Goal: Check status: Check status

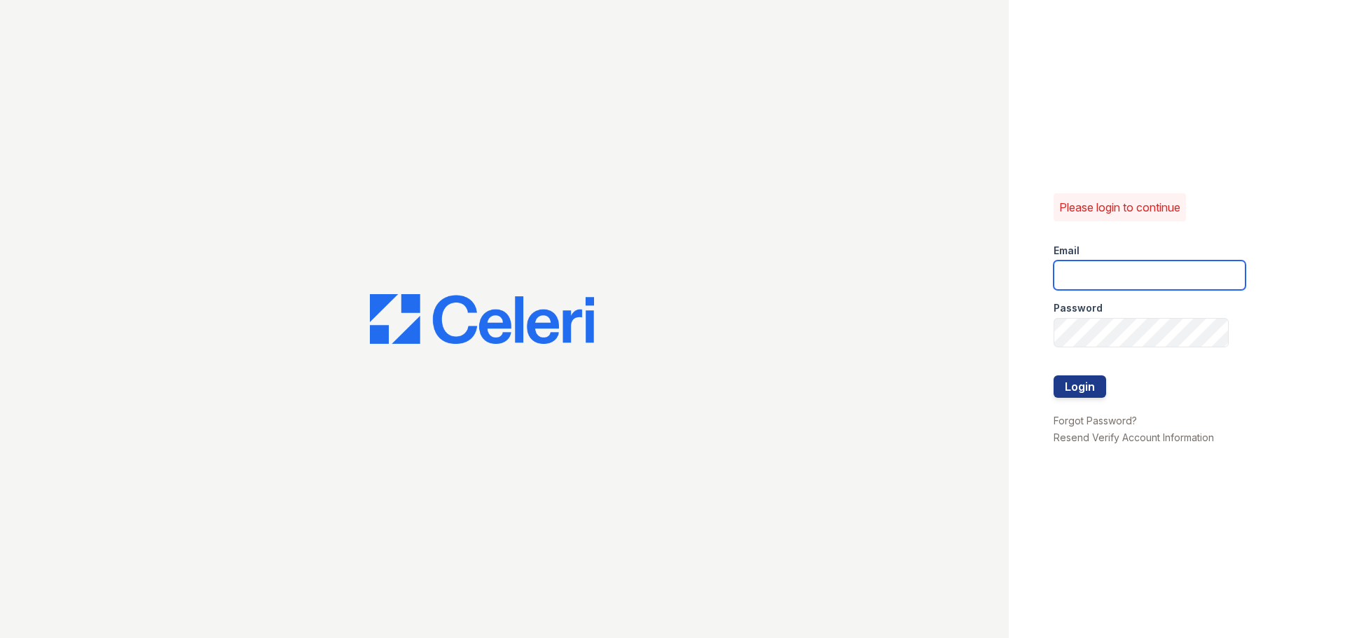
type input "chelab@livebe.com"
click at [1084, 389] on button "Login" at bounding box center [1080, 386] width 53 height 22
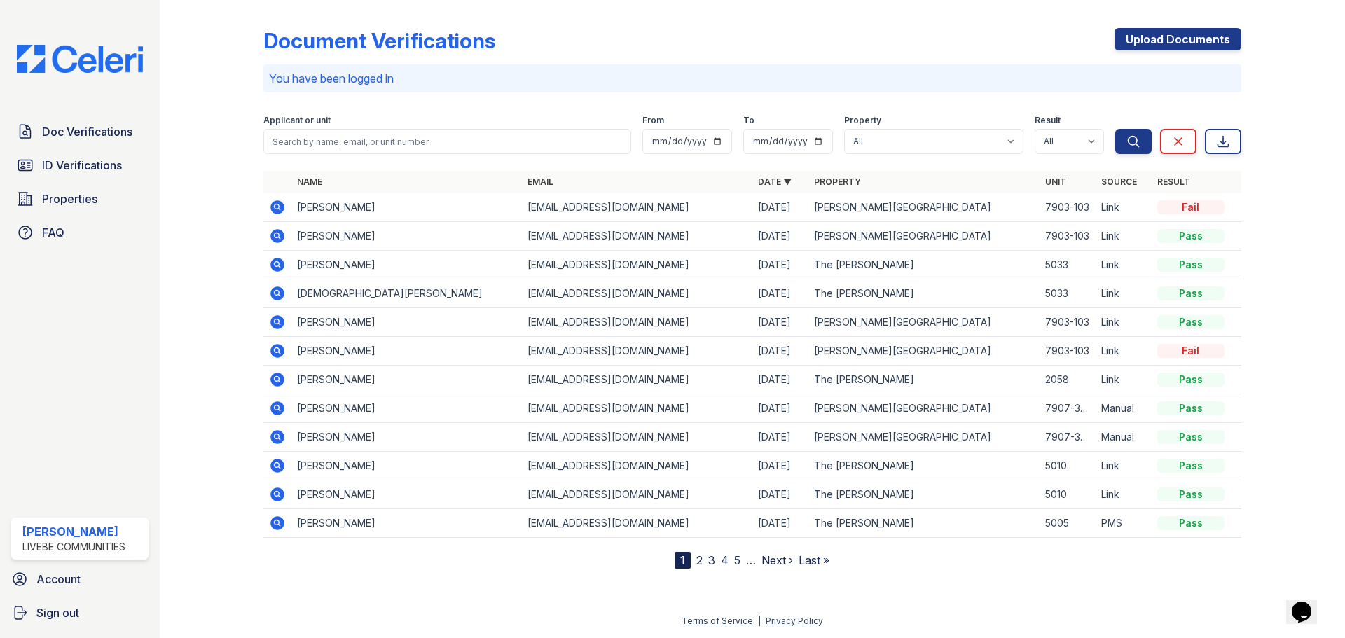
click at [277, 294] on icon at bounding box center [277, 293] width 4 height 4
